Goal: Task Accomplishment & Management: Use online tool/utility

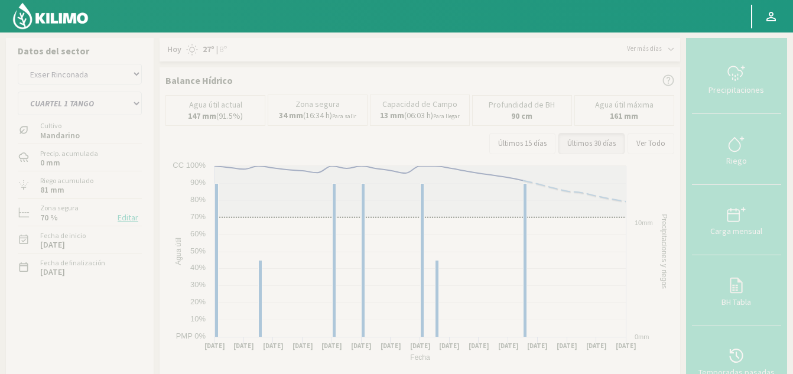
select select "19: Object"
drag, startPoint x: 0, startPoint y: 0, endPoint x: 92, endPoint y: 101, distance: 136.7
click at [92, 101] on select "CUARTEL 1 SWEET GLOBE CUARTEL 1 TANGO CUARTEL 2 TANGO CUARTEL 2 [PERSON_NAME] C…" at bounding box center [80, 104] width 124 height 24
click at [115, 113] on select "CUARTEL 1 SWEET GLOBE CUARTEL 1 TANGO CUARTEL 2 TANGO CUARTEL 2 [PERSON_NAME] C…" at bounding box center [80, 104] width 124 height 24
click at [116, 103] on select "CUARTEL 1 SWEET GLOBE CUARTEL 1 TANGO CUARTEL 2 TANGO CUARTEL 2 [PERSON_NAME] C…" at bounding box center [80, 104] width 124 height 24
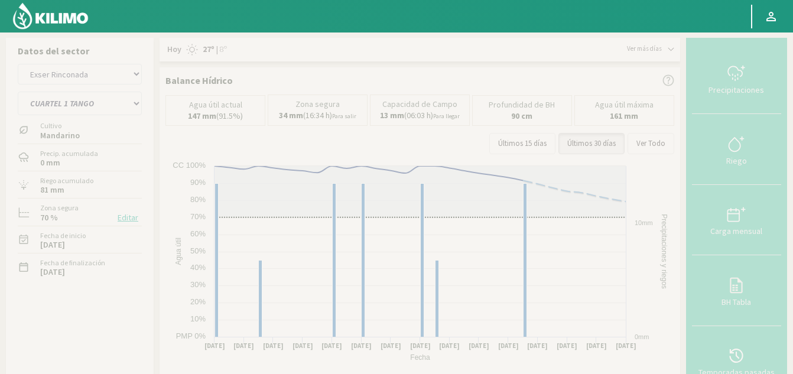
select select "42: Object"
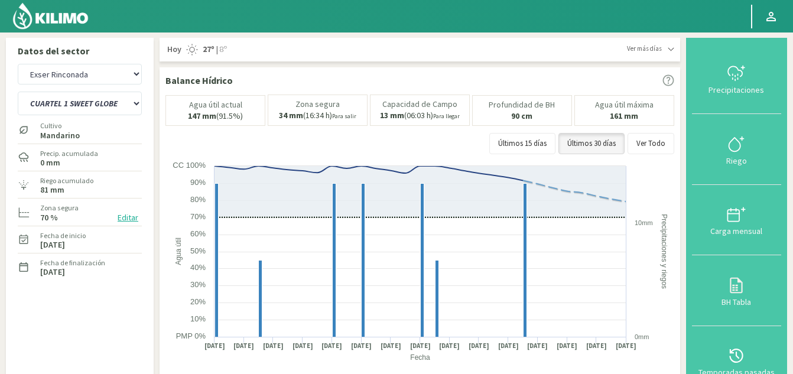
click at [18, 92] on select "CUARTEL 1 SWEET GLOBE CUARTEL 1 TANGO CUARTEL 2 TANGO CUARTEL 2 [PERSON_NAME] C…" at bounding box center [80, 104] width 124 height 24
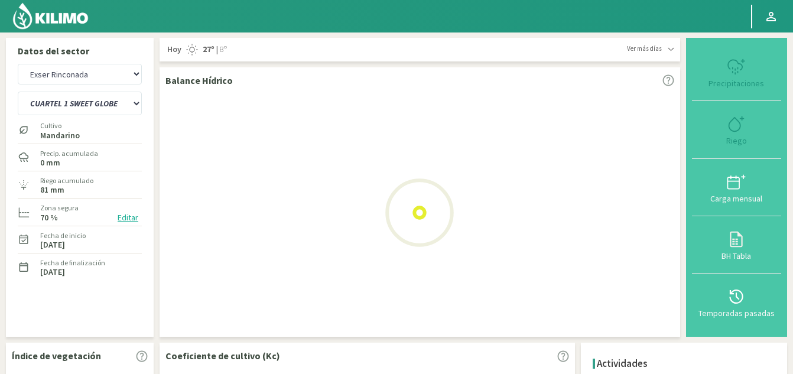
select select "22: Object"
select select "49: Object"
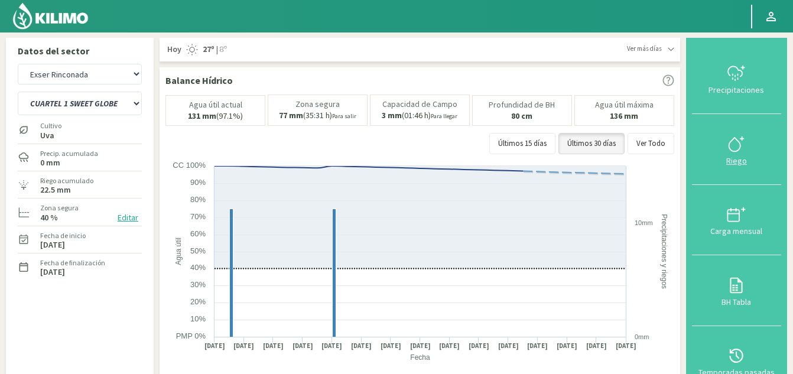
click at [716, 155] on button "Riego" at bounding box center [736, 149] width 89 height 70
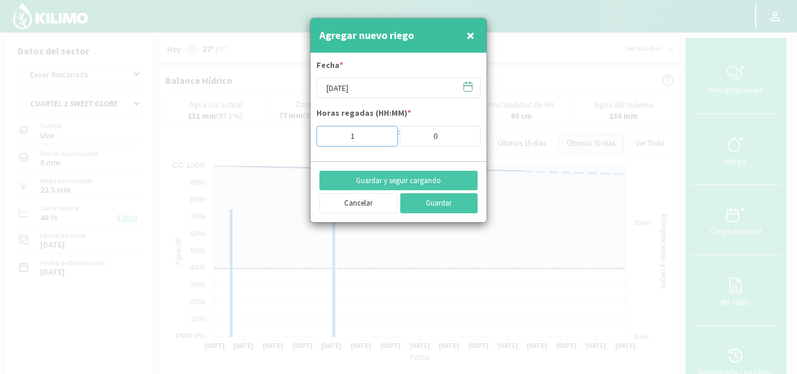
click at [380, 133] on input "1" at bounding box center [358, 136] width 82 height 21
click at [380, 133] on input "2" at bounding box center [358, 136] width 82 height 21
type input "3"
click at [380, 133] on input "3" at bounding box center [358, 136] width 82 height 21
click at [448, 204] on button "Guardar" at bounding box center [439, 203] width 78 height 20
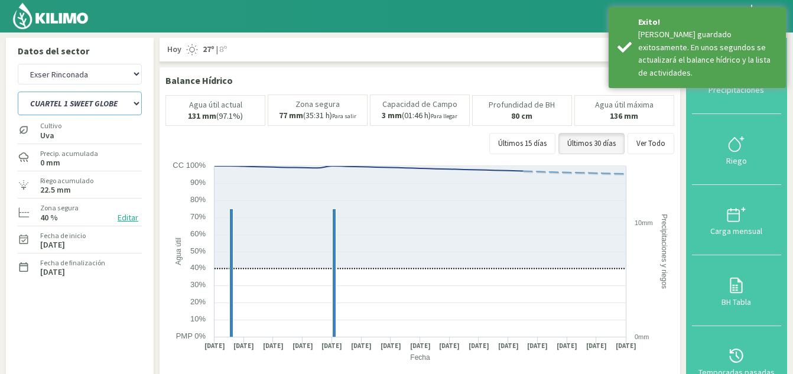
click at [116, 102] on select "CUARTEL 1 SWEET GLOBE CUARTEL 1 TANGO CUARTEL 2 TANGO CUARTEL 2 [PERSON_NAME] C…" at bounding box center [80, 104] width 124 height 24
select select "52: Object"
click at [18, 92] on select "CUARTEL 1 SWEET GLOBE CUARTEL 1 TANGO CUARTEL 2 TANGO CUARTEL 2 [PERSON_NAME] C…" at bounding box center [80, 104] width 124 height 24
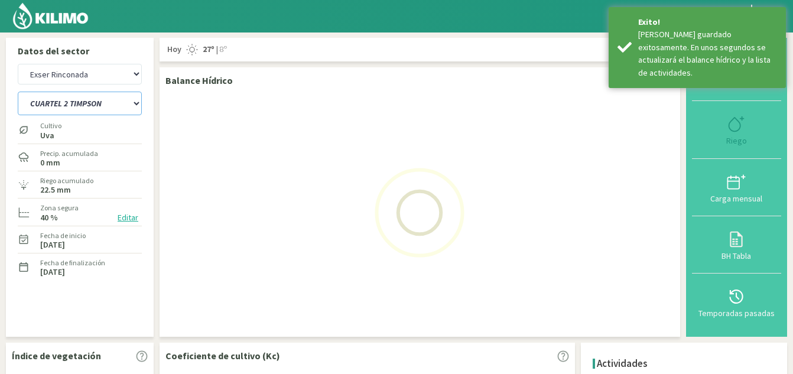
select select "25: Object"
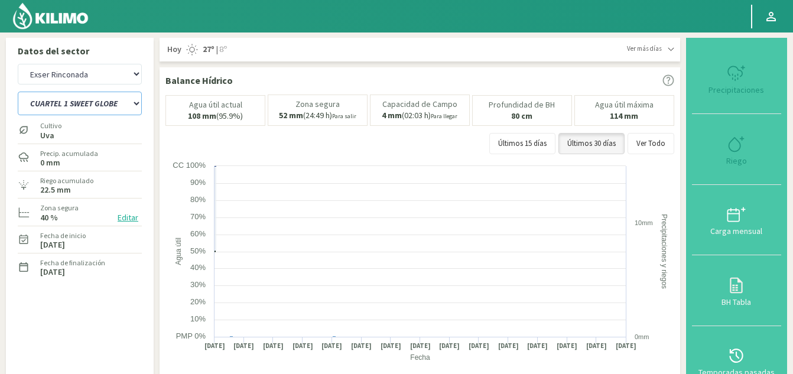
select select "59: Object"
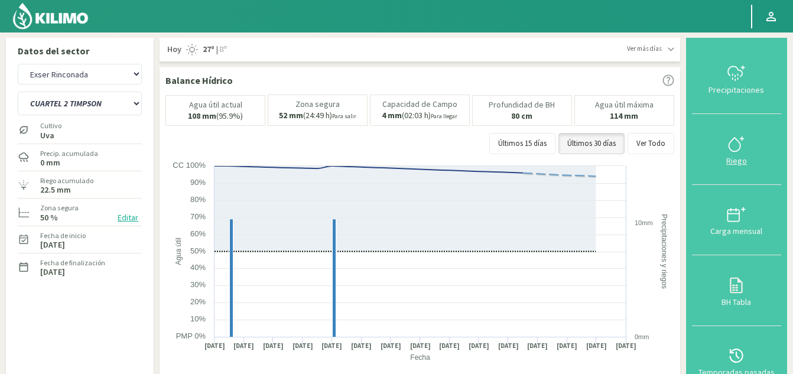
click at [742, 129] on button "Riego" at bounding box center [736, 149] width 89 height 70
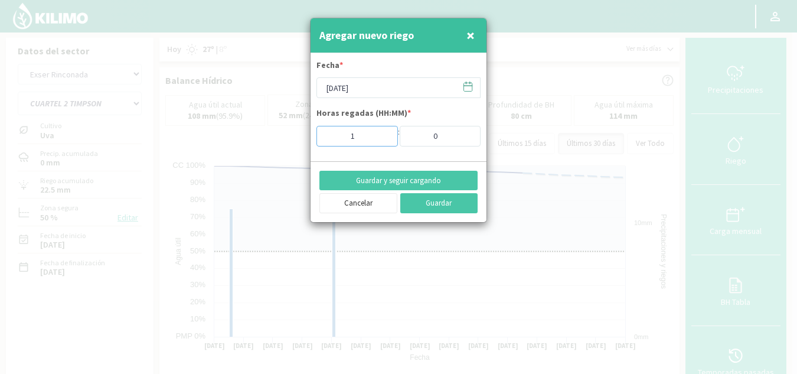
click at [382, 131] on input "1" at bounding box center [358, 136] width 82 height 21
click at [382, 131] on input "2" at bounding box center [358, 136] width 82 height 21
type input "3"
click at [382, 131] on input "3" at bounding box center [358, 136] width 82 height 21
click at [431, 204] on button "Guardar" at bounding box center [439, 203] width 78 height 20
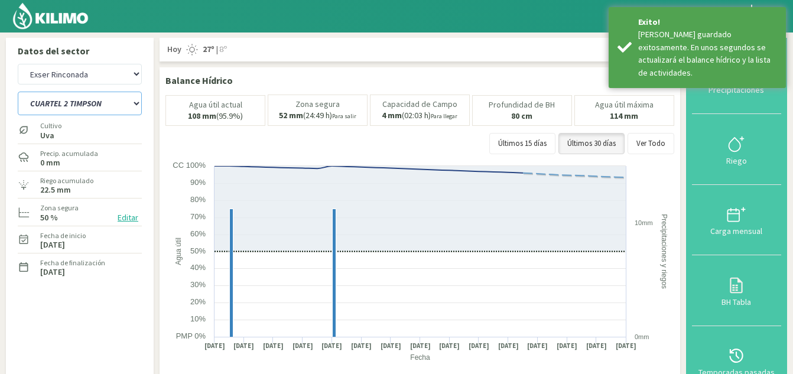
click at [107, 105] on select "CUARTEL 1 SWEET GLOBE CUARTEL 1 TANGO CUARTEL 2 TANGO CUARTEL 2 [PERSON_NAME] C…" at bounding box center [80, 104] width 124 height 24
select select "60: Object"
click at [18, 92] on select "CUARTEL 1 SWEET GLOBE CUARTEL 1 TANGO CUARTEL 2 TANGO CUARTEL 2 [PERSON_NAME] C…" at bounding box center [80, 104] width 124 height 24
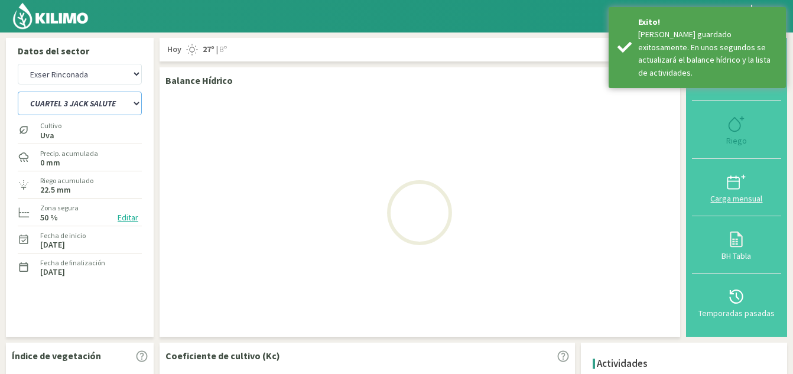
select select "28: Object"
select select "67: Object"
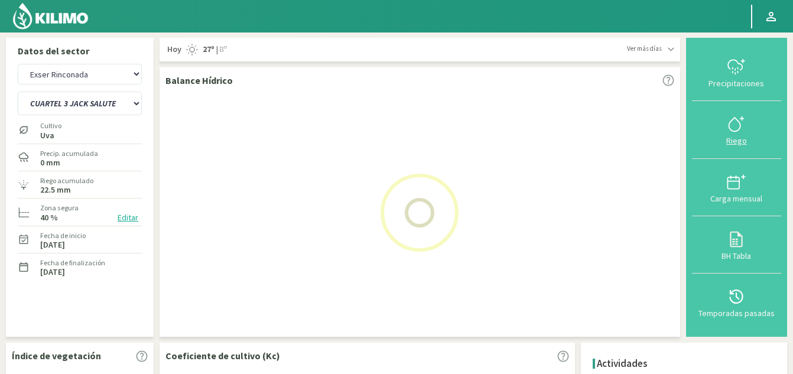
click at [748, 149] on button "Riego" at bounding box center [736, 129] width 89 height 57
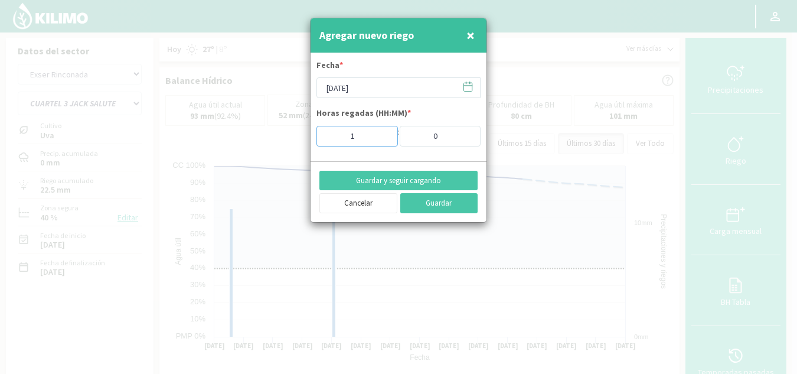
click at [381, 133] on input "1" at bounding box center [358, 136] width 82 height 21
click at [381, 133] on input "2" at bounding box center [358, 136] width 82 height 21
type input "3"
click at [381, 133] on input "3" at bounding box center [358, 136] width 82 height 21
click at [435, 205] on button "Guardar" at bounding box center [439, 203] width 78 height 20
